Goal: Download file/media

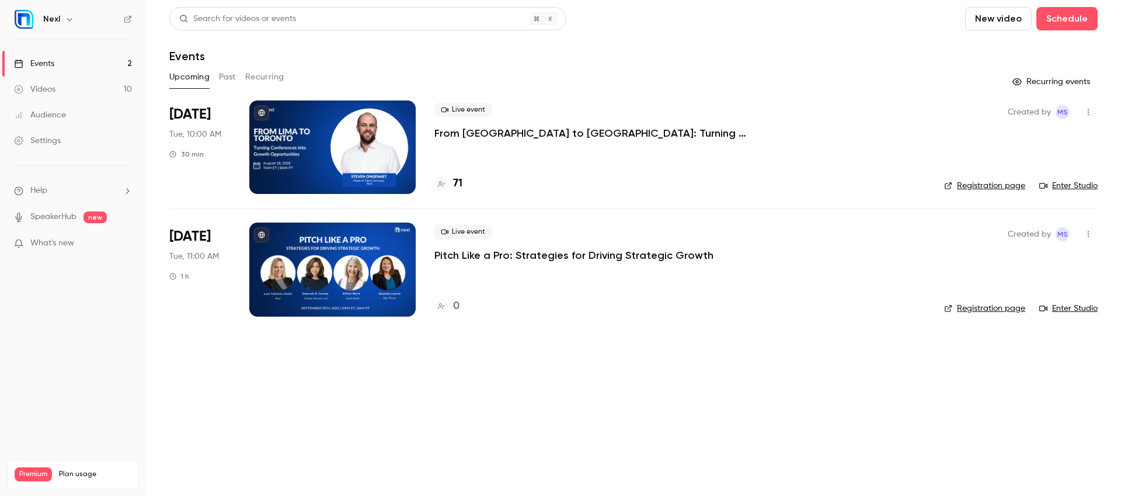
click at [577, 134] on p "From [GEOGRAPHIC_DATA] to [GEOGRAPHIC_DATA]: Turning Conferences into Growth Op…" at bounding box center [609, 133] width 350 height 14
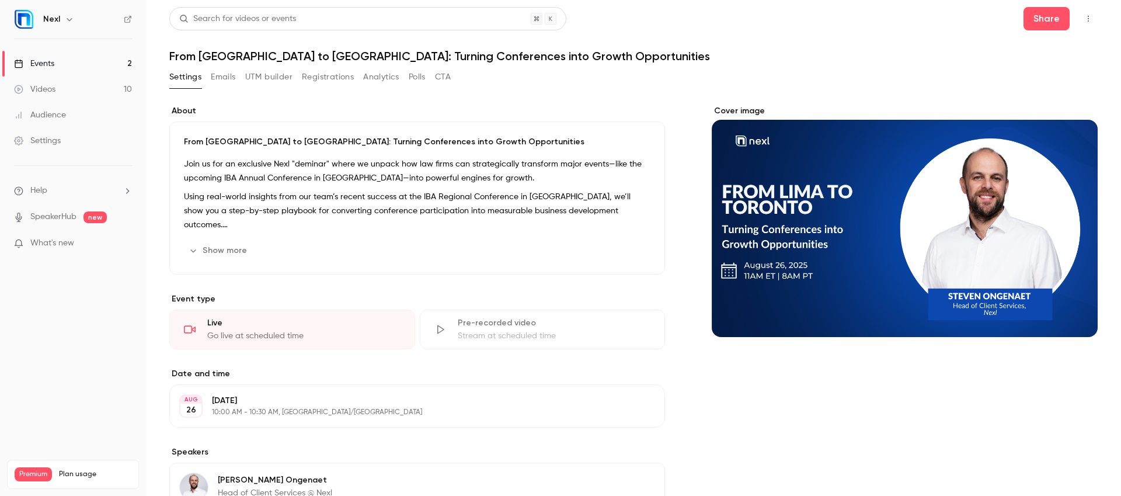
click at [322, 79] on button "Registrations" at bounding box center [328, 77] width 52 height 19
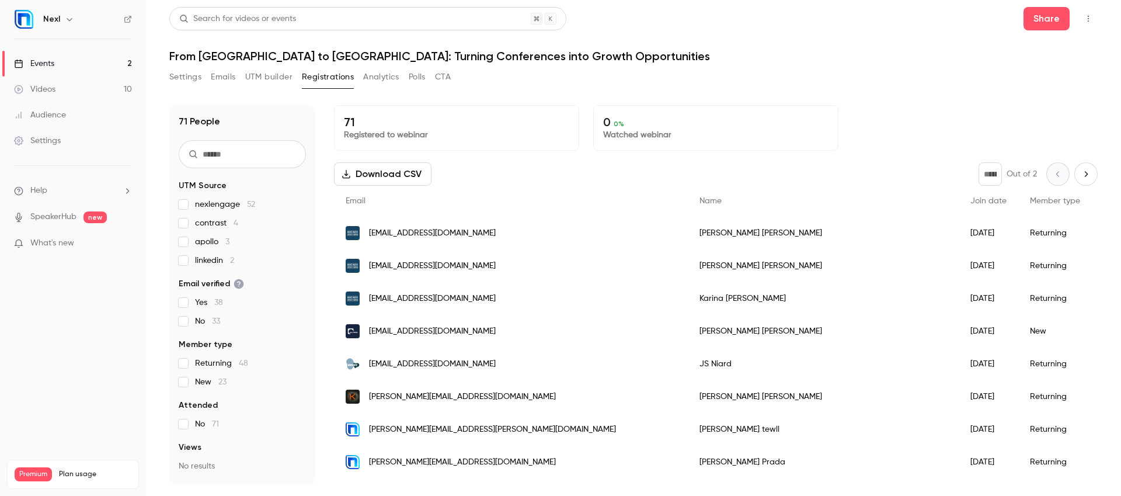
click at [405, 181] on button "Download CSV" at bounding box center [383, 173] width 98 height 23
click at [62, 58] on link "Events 2" at bounding box center [73, 64] width 146 height 26
